Goal: Information Seeking & Learning: Learn about a topic

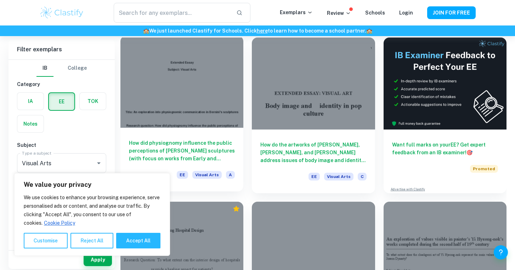
scroll to position [53, 0]
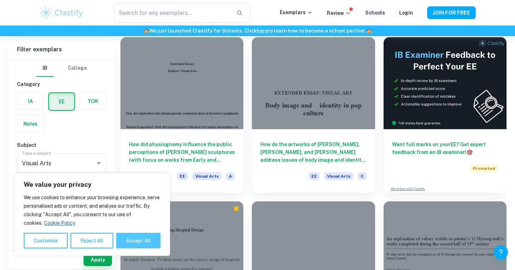
click at [137, 241] on button "Accept All" at bounding box center [138, 241] width 44 height 16
checkbox input "true"
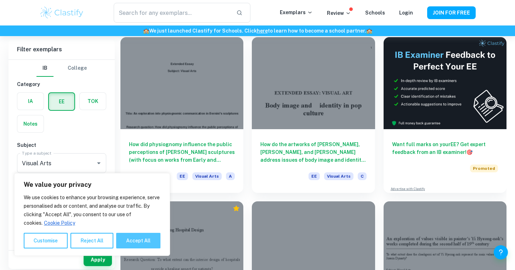
checkbox input "true"
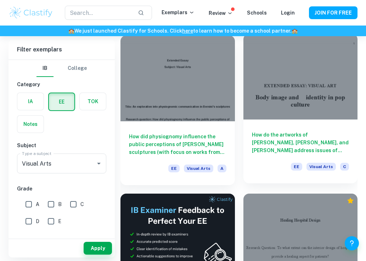
scroll to position [70, 0]
